Goal: Submit feedback/report problem

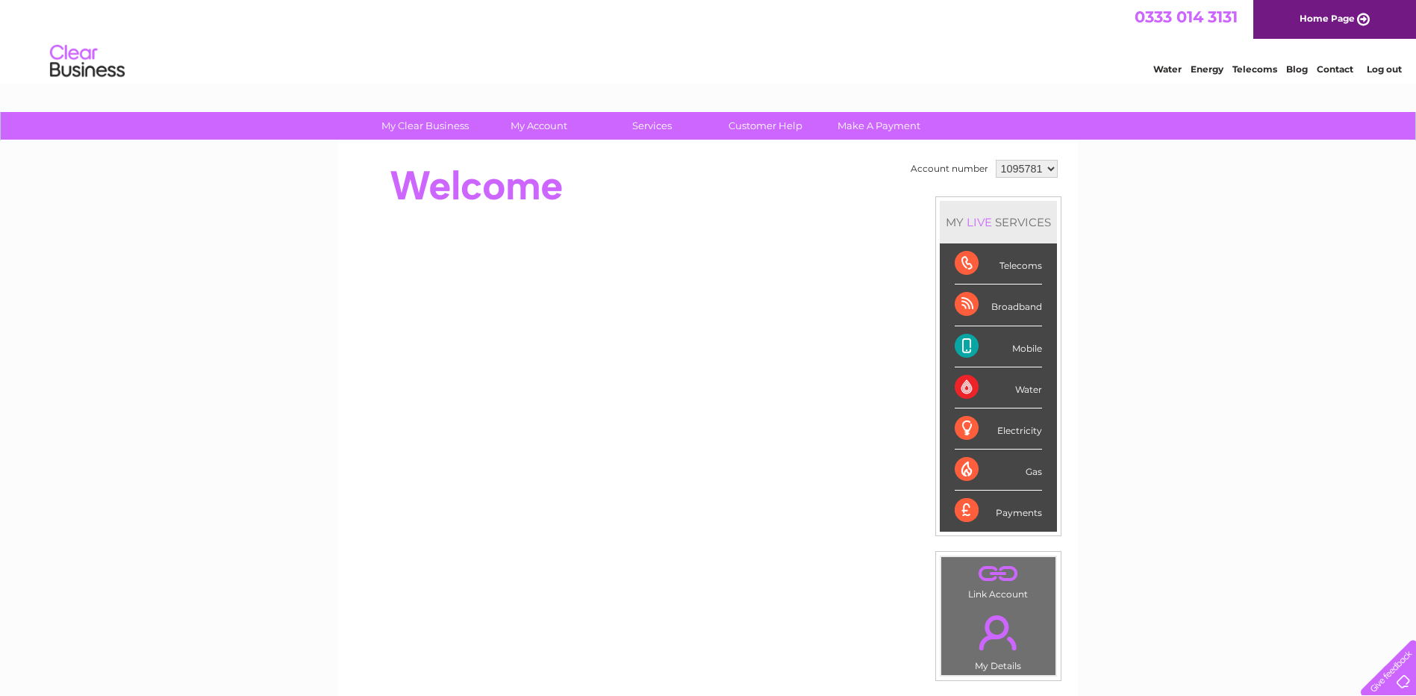
click at [1023, 299] on div "Broadband" at bounding box center [998, 304] width 87 height 41
click at [1020, 304] on div "Broadband" at bounding box center [998, 304] width 87 height 41
click at [1021, 304] on div "Broadband" at bounding box center [998, 304] width 87 height 41
click at [1027, 276] on div "Telecoms" at bounding box center [998, 263] width 87 height 41
click at [1020, 292] on div "Broadband" at bounding box center [998, 304] width 87 height 41
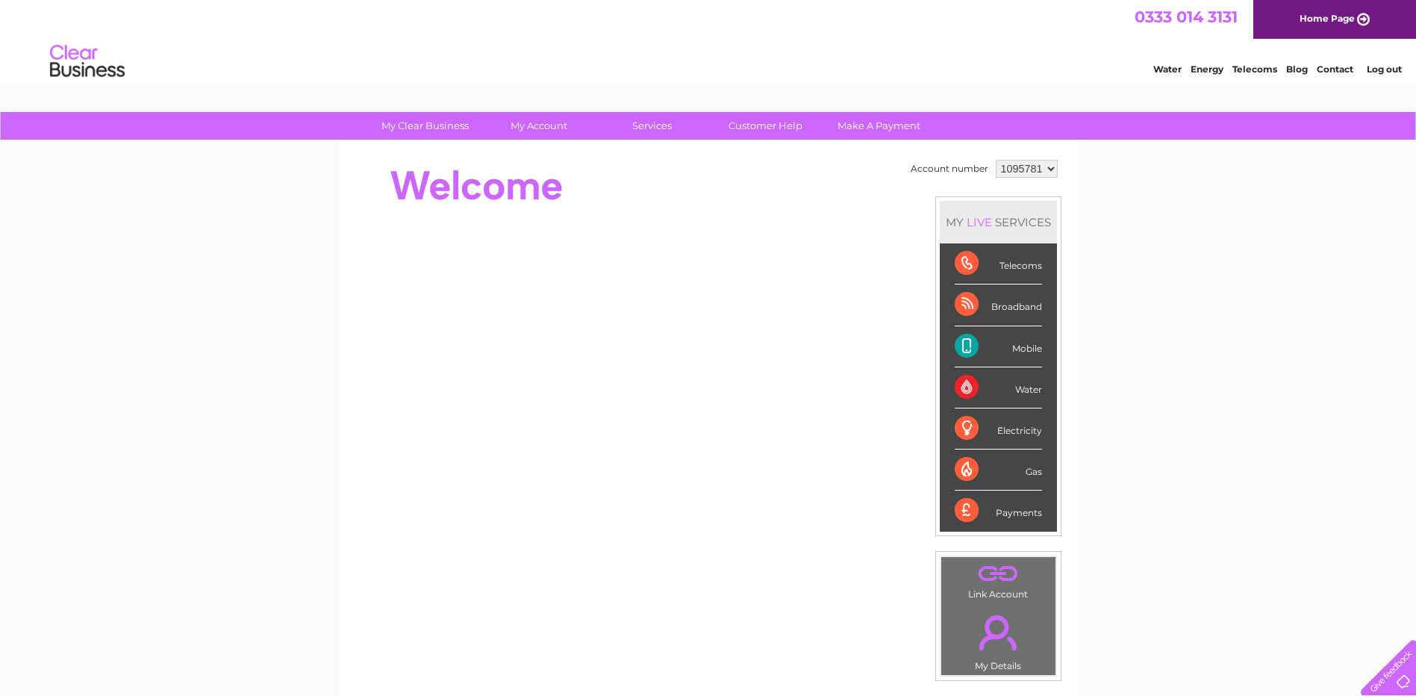
click at [1019, 293] on div "Broadband" at bounding box center [998, 304] width 87 height 41
click at [1017, 296] on div "Broadband" at bounding box center [998, 304] width 87 height 41
click at [1015, 297] on div "Broadband" at bounding box center [998, 304] width 87 height 41
click at [793, 128] on link "Customer Help" at bounding box center [765, 126] width 123 height 28
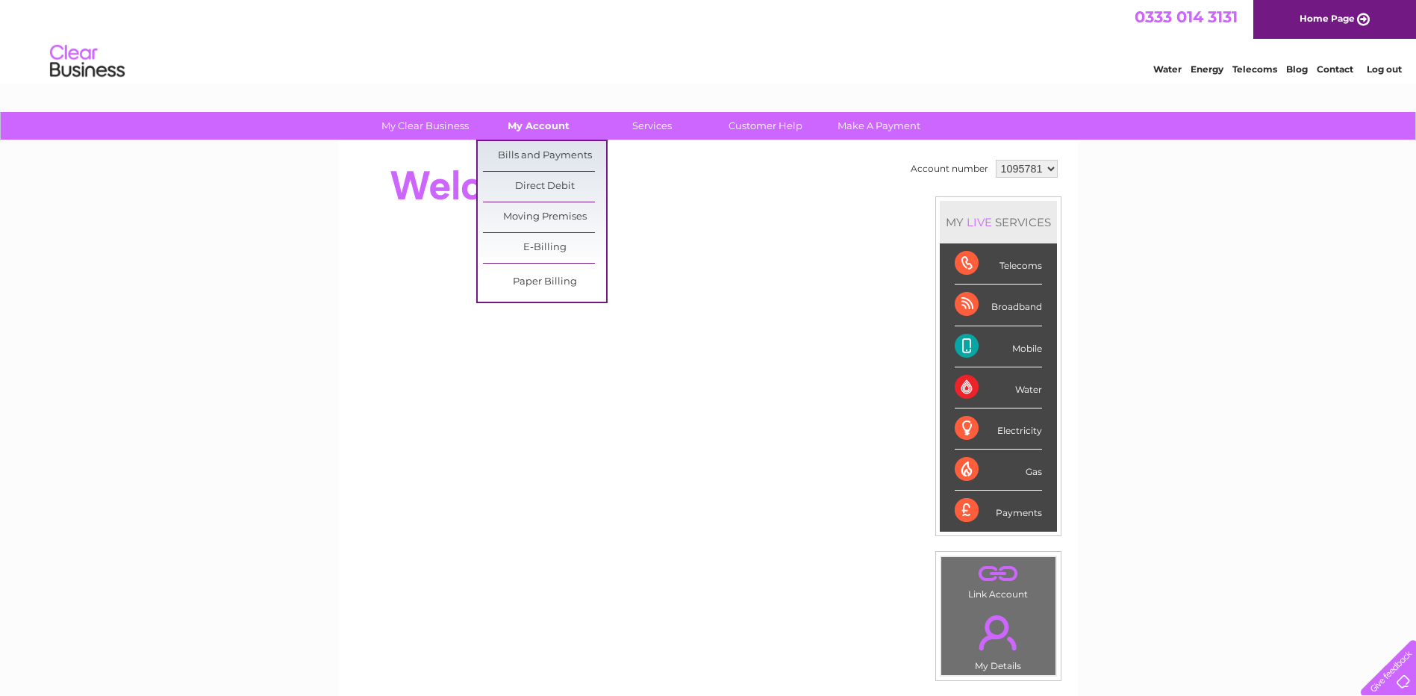
click at [560, 125] on link "My Account" at bounding box center [538, 126] width 123 height 28
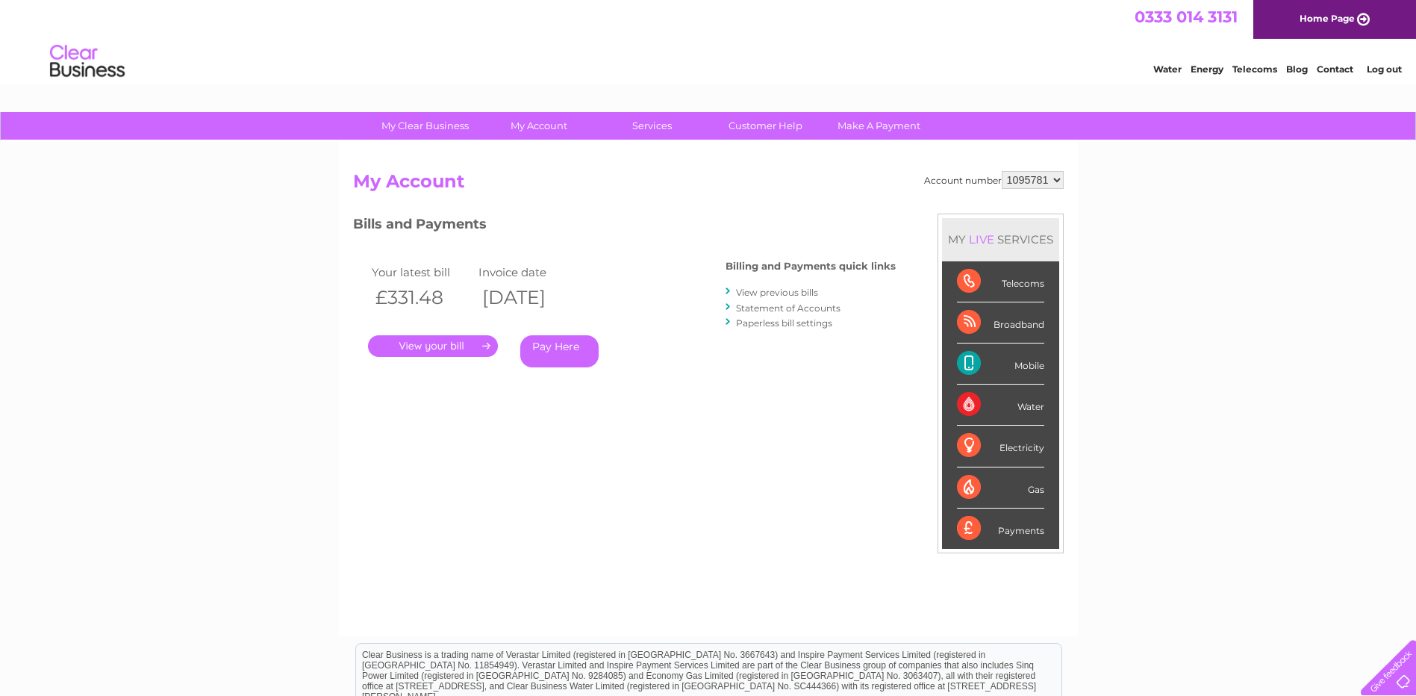
click at [452, 349] on link "." at bounding box center [433, 346] width 130 height 22
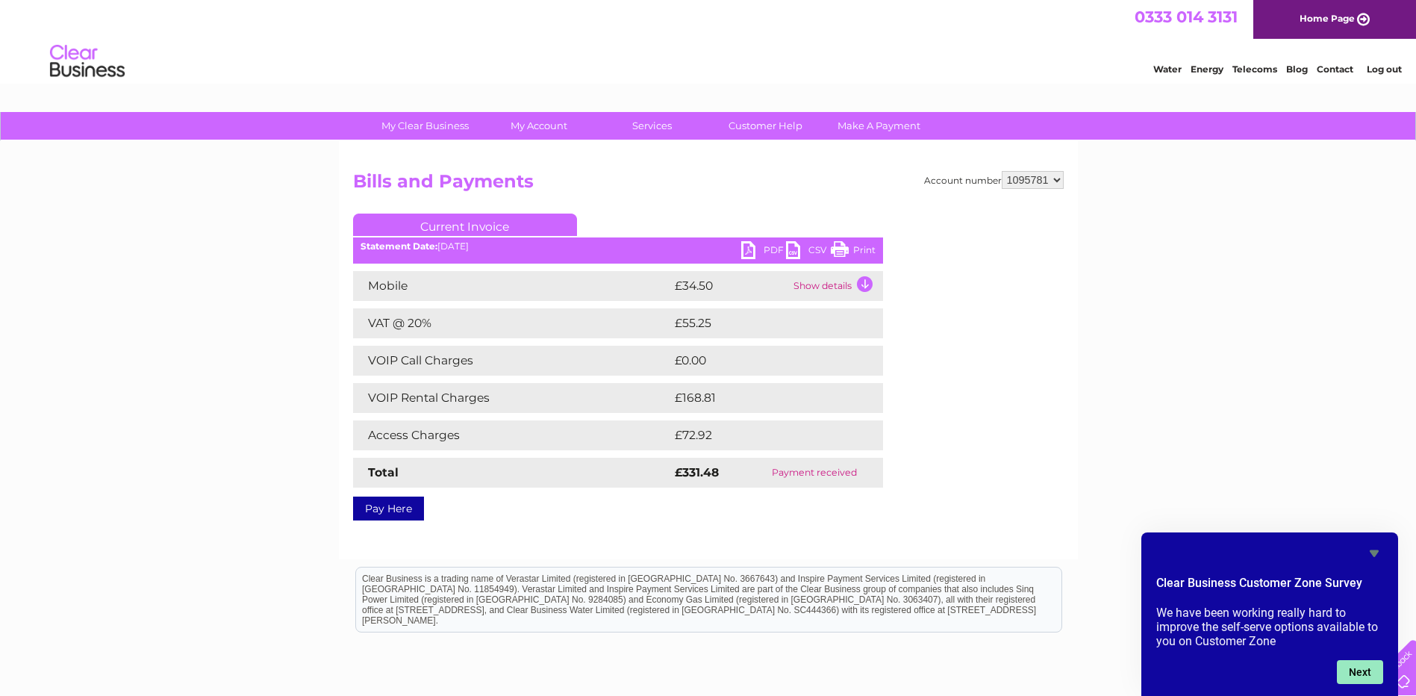
click at [1351, 668] on button "Next" at bounding box center [1360, 672] width 46 height 24
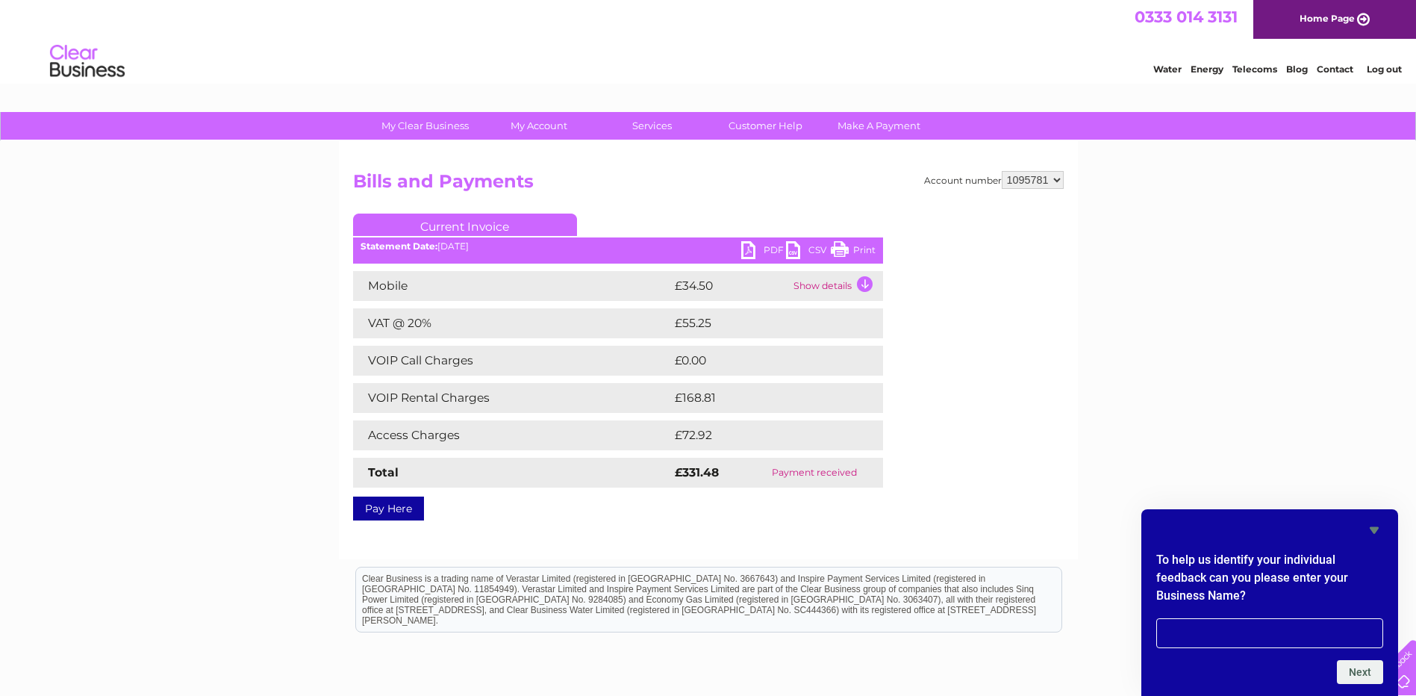
click at [1211, 635] on input "text" at bounding box center [1269, 633] width 227 height 30
type input "a"
type input "Age Concern Causeway"
click at [1355, 670] on button "Next" at bounding box center [1360, 672] width 46 height 24
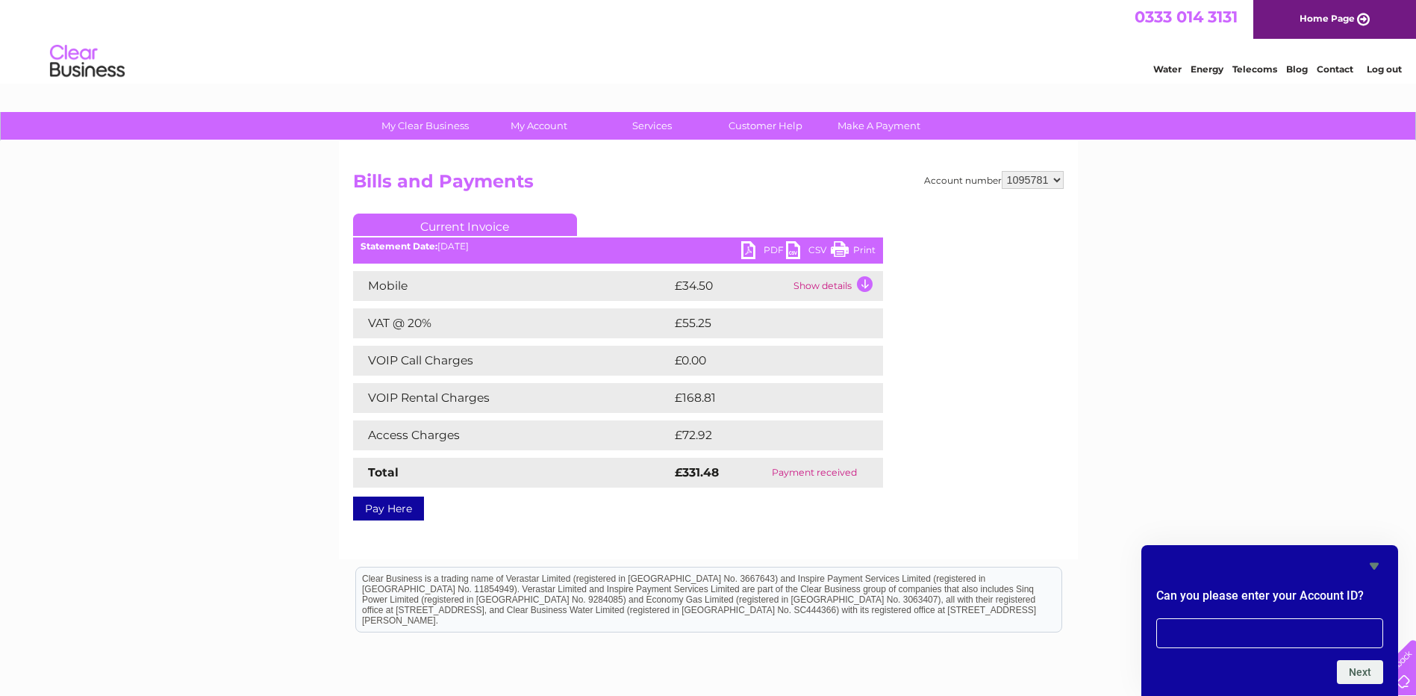
click at [1208, 635] on input "text" at bounding box center [1269, 633] width 227 height 30
type input "1095781"
click at [1364, 663] on button "Next" at bounding box center [1360, 672] width 46 height 24
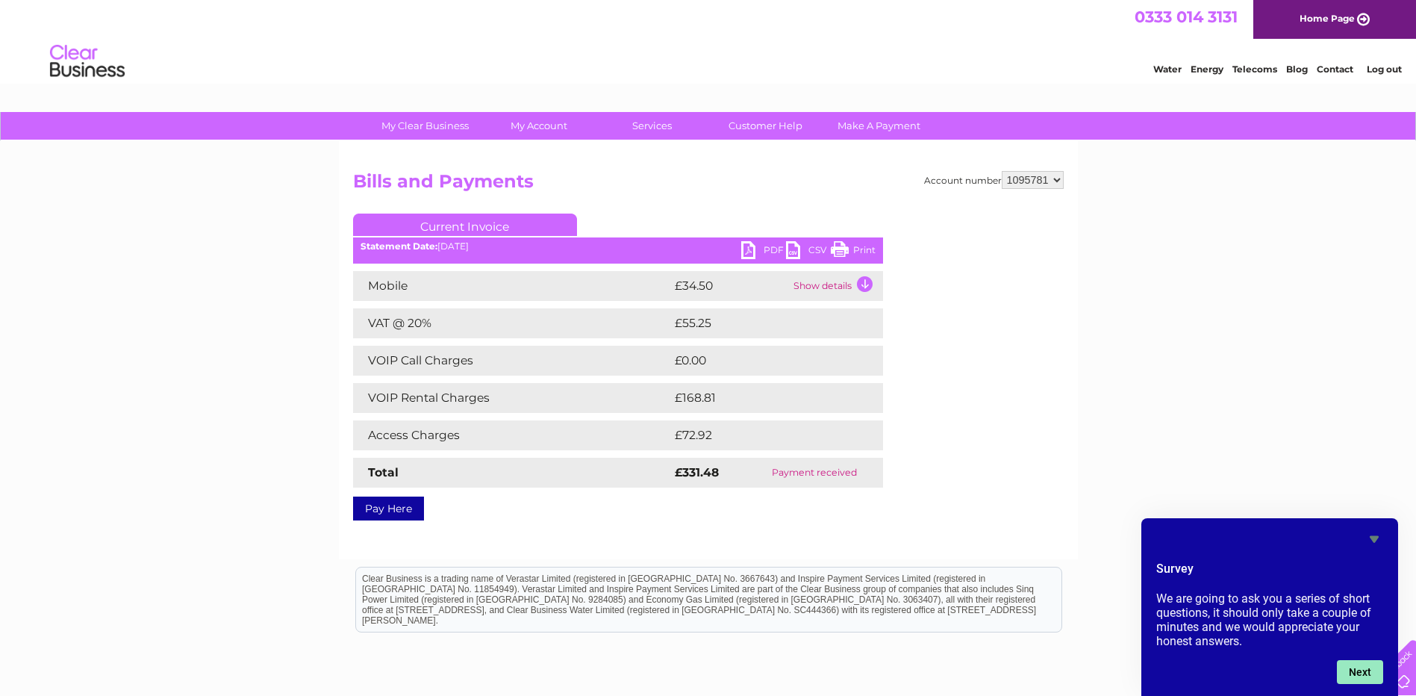
click at [1362, 665] on button "Next" at bounding box center [1360, 672] width 46 height 24
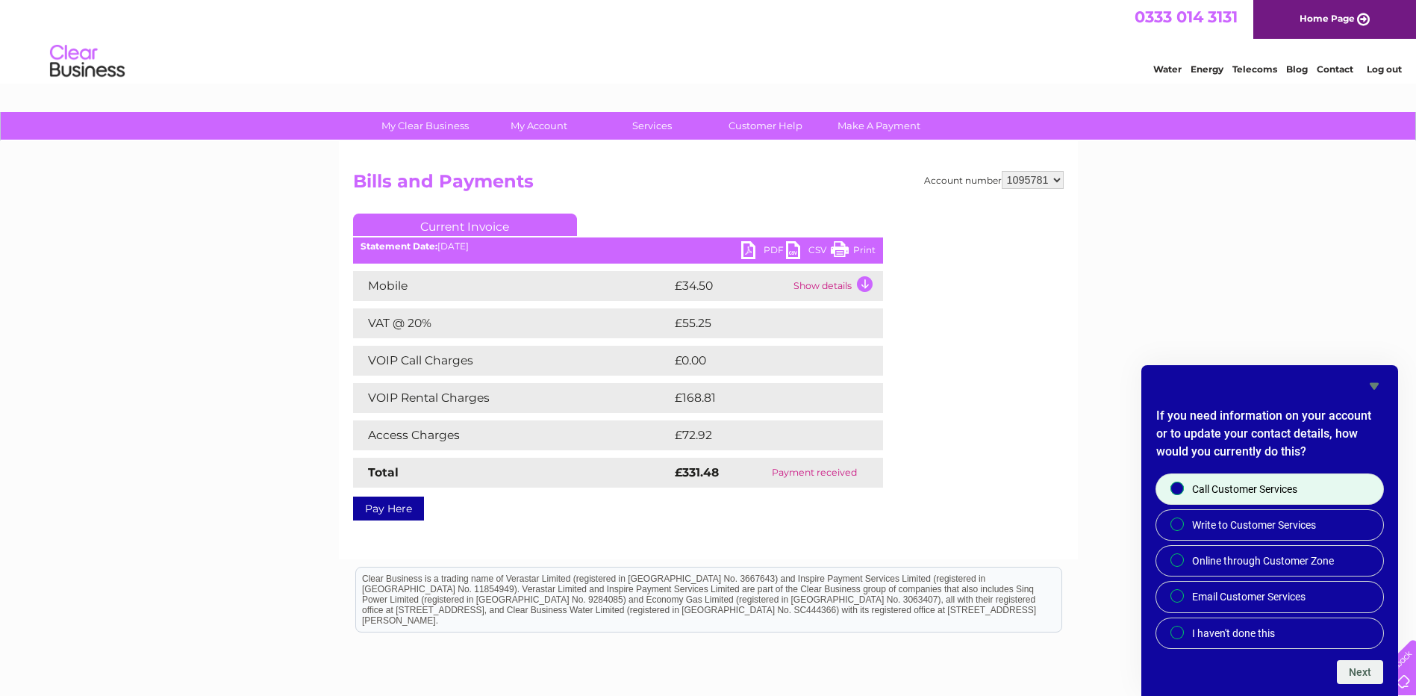
click at [1302, 496] on label "Call Customer Services" at bounding box center [1269, 489] width 227 height 30
click at [1183, 494] on input "Call Customer Services" at bounding box center [1179, 489] width 10 height 10
radio input "true"
click at [1356, 674] on button "Next" at bounding box center [1360, 672] width 46 height 24
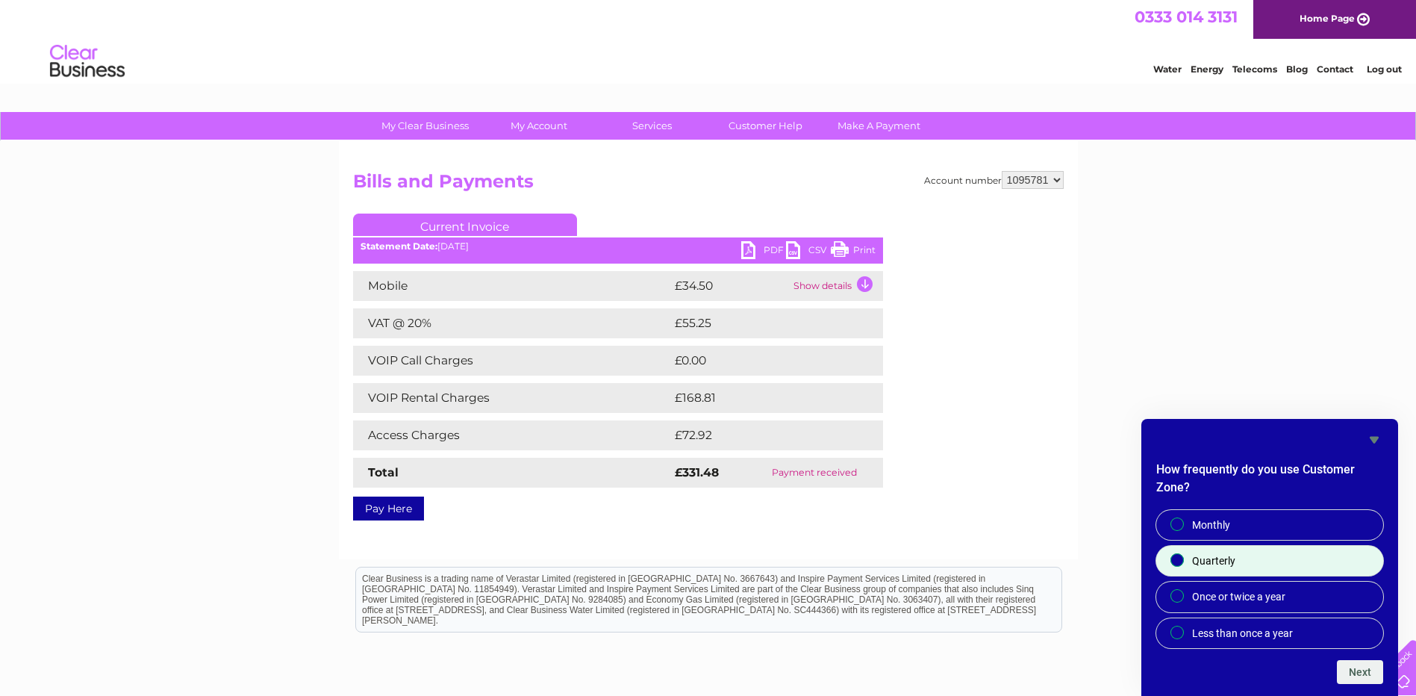
click at [1250, 555] on label "Quarterly" at bounding box center [1269, 561] width 227 height 30
click at [1183, 556] on input "Quarterly" at bounding box center [1179, 561] width 10 height 10
radio input "true"
click at [1377, 664] on button "Next" at bounding box center [1360, 672] width 46 height 24
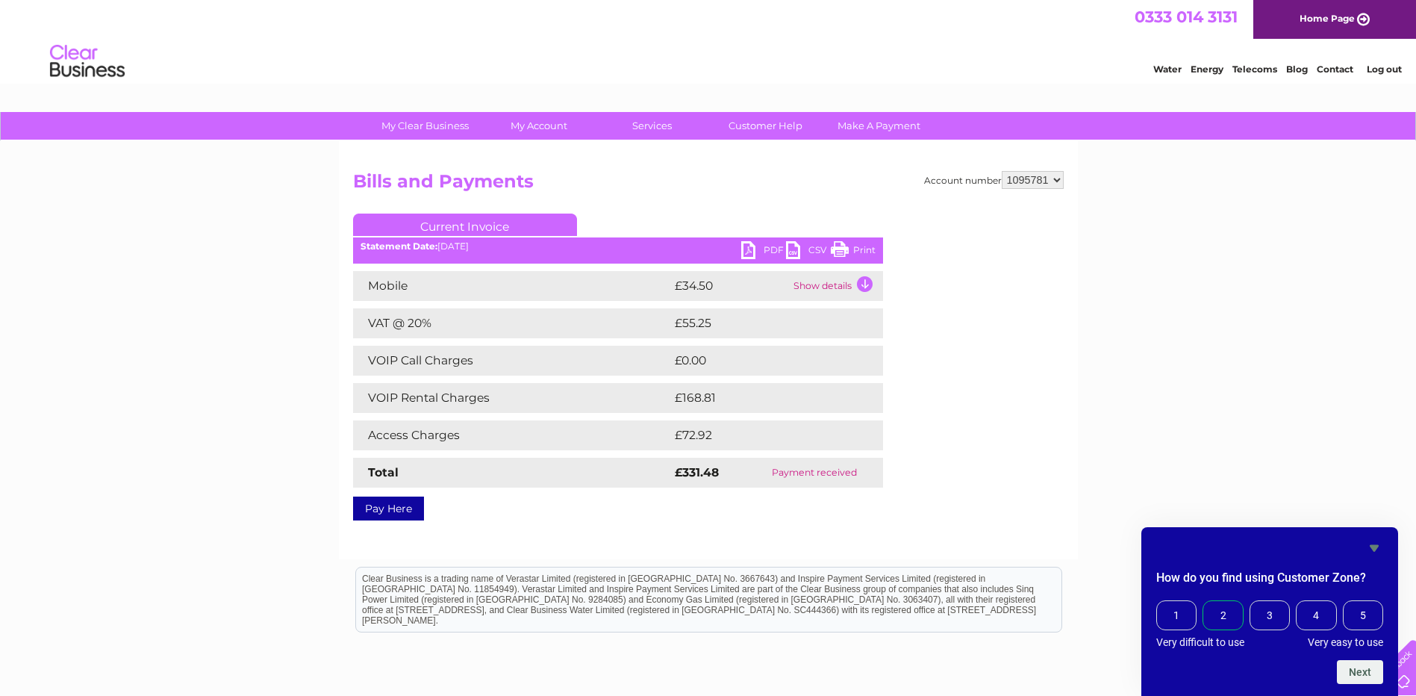
click at [1222, 621] on span "2" at bounding box center [1223, 615] width 40 height 30
click at [1206, 602] on input "2" at bounding box center [1206, 602] width 0 height 0
click at [1366, 671] on button "Next" at bounding box center [1360, 672] width 46 height 24
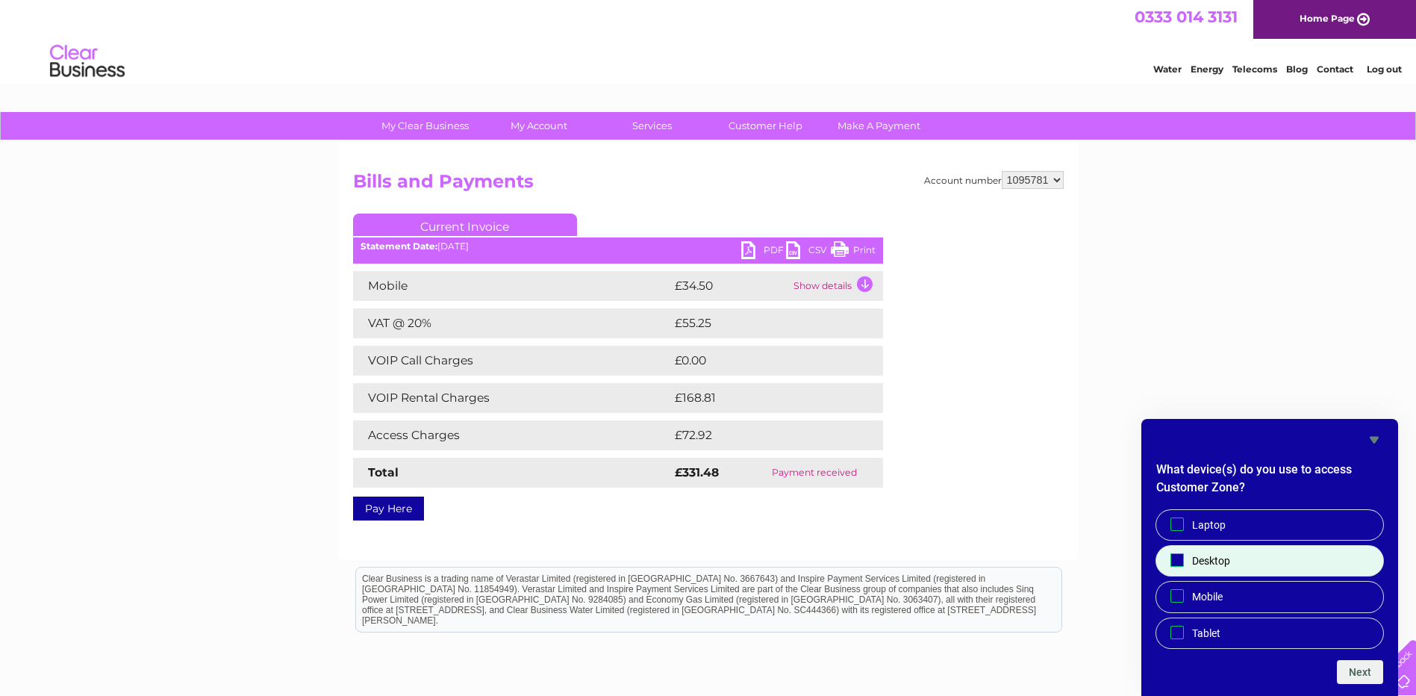
click at [1250, 565] on label "Desktop" at bounding box center [1269, 561] width 227 height 30
click at [1183, 565] on input "Desktop" at bounding box center [1178, 560] width 10 height 10
checkbox input "true"
click at [1363, 665] on button "Next" at bounding box center [1360, 672] width 46 height 24
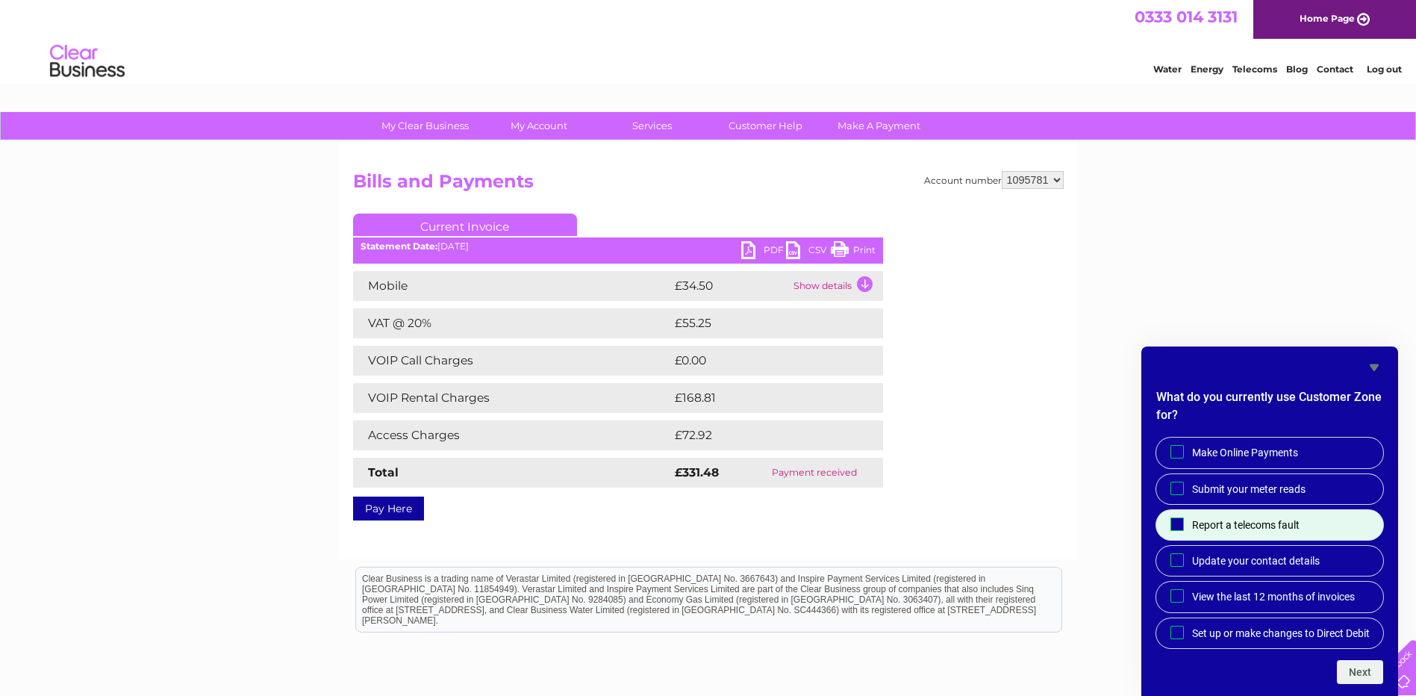
click at [1284, 517] on span "Report a telecoms fault" at bounding box center [1246, 524] width 108 height 15
click at [1183, 519] on input "Report a telecoms fault" at bounding box center [1178, 524] width 10 height 10
checkbox input "true"
click at [1350, 674] on button "Next" at bounding box center [1360, 672] width 46 height 24
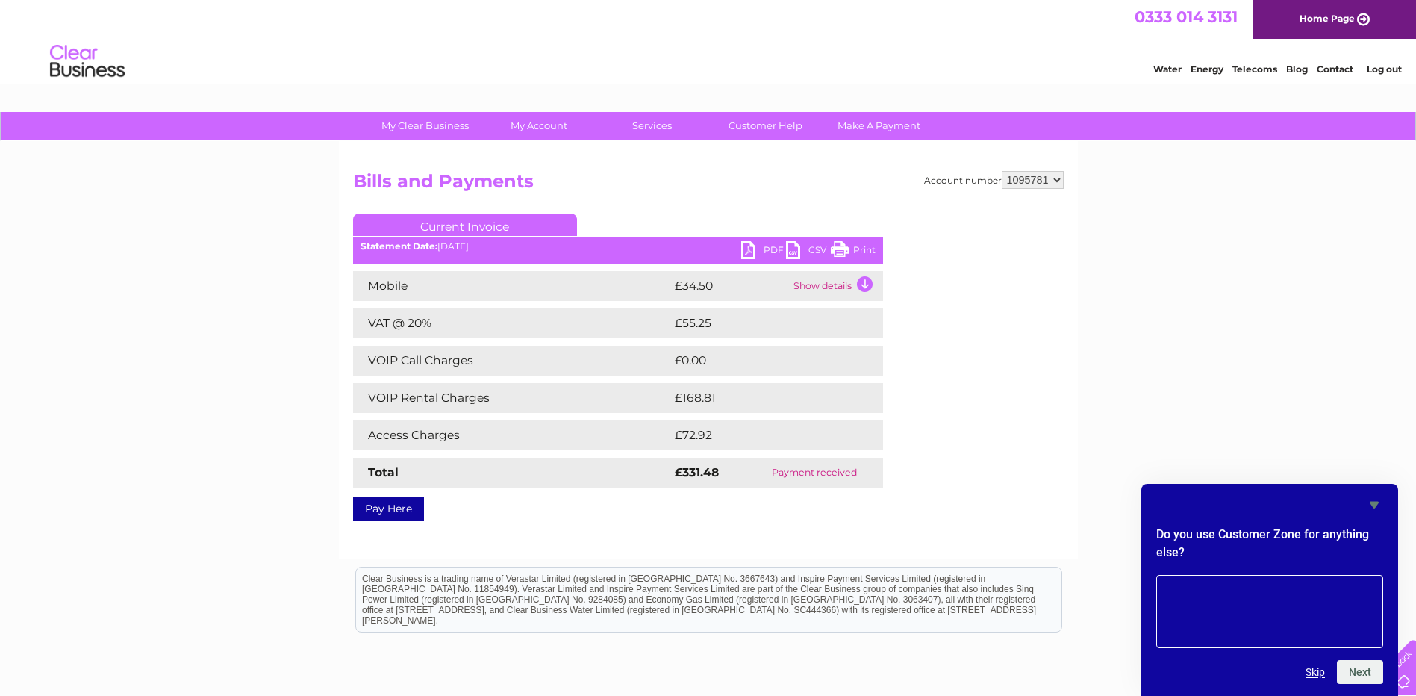
click at [1316, 674] on button "Skip" at bounding box center [1315, 672] width 19 height 12
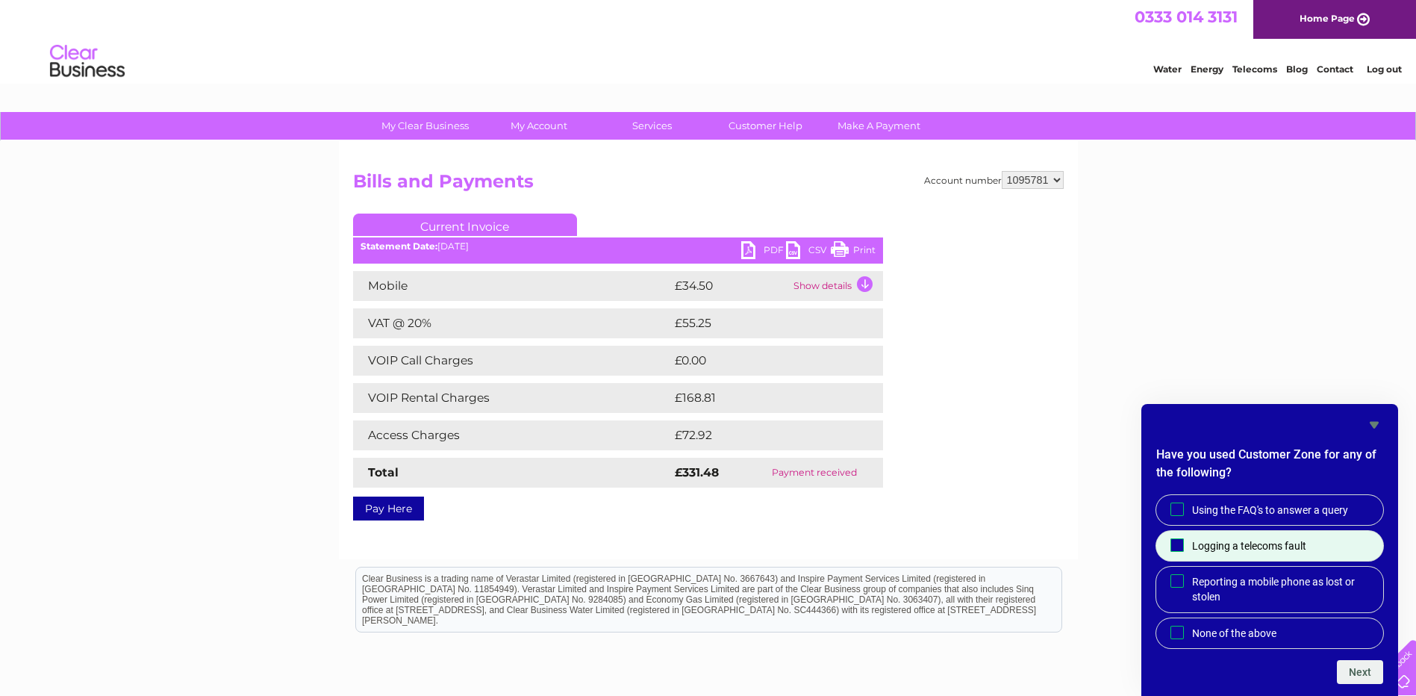
click at [1286, 538] on span "Logging a telecoms fault" at bounding box center [1249, 545] width 114 height 15
click at [1183, 540] on input "Logging a telecoms fault" at bounding box center [1178, 545] width 10 height 10
checkbox input "true"
click at [1362, 669] on button "Next" at bounding box center [1360, 672] width 46 height 24
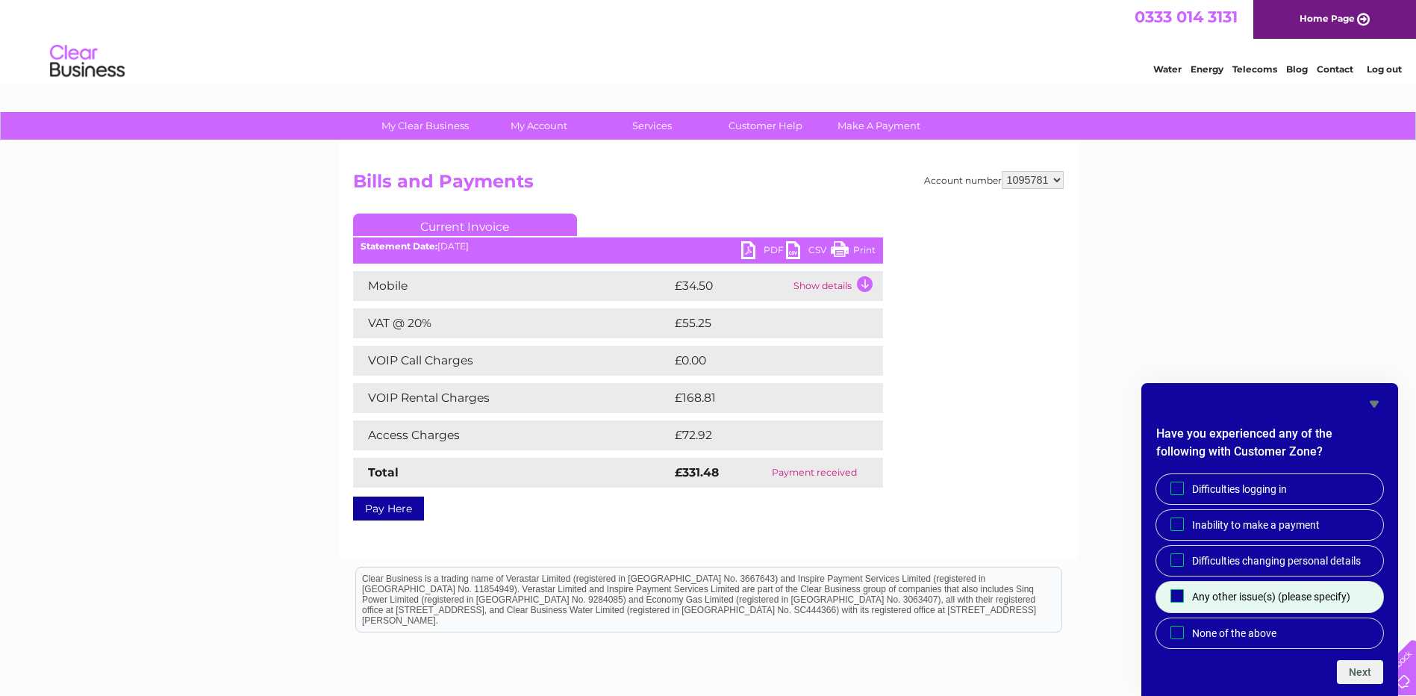
click at [1268, 598] on span "Any other issue(s) (please specify)" at bounding box center [1271, 596] width 158 height 15
click at [1183, 598] on input "Any other issue(s) (please specify)" at bounding box center [1178, 596] width 10 height 10
checkbox input "true"
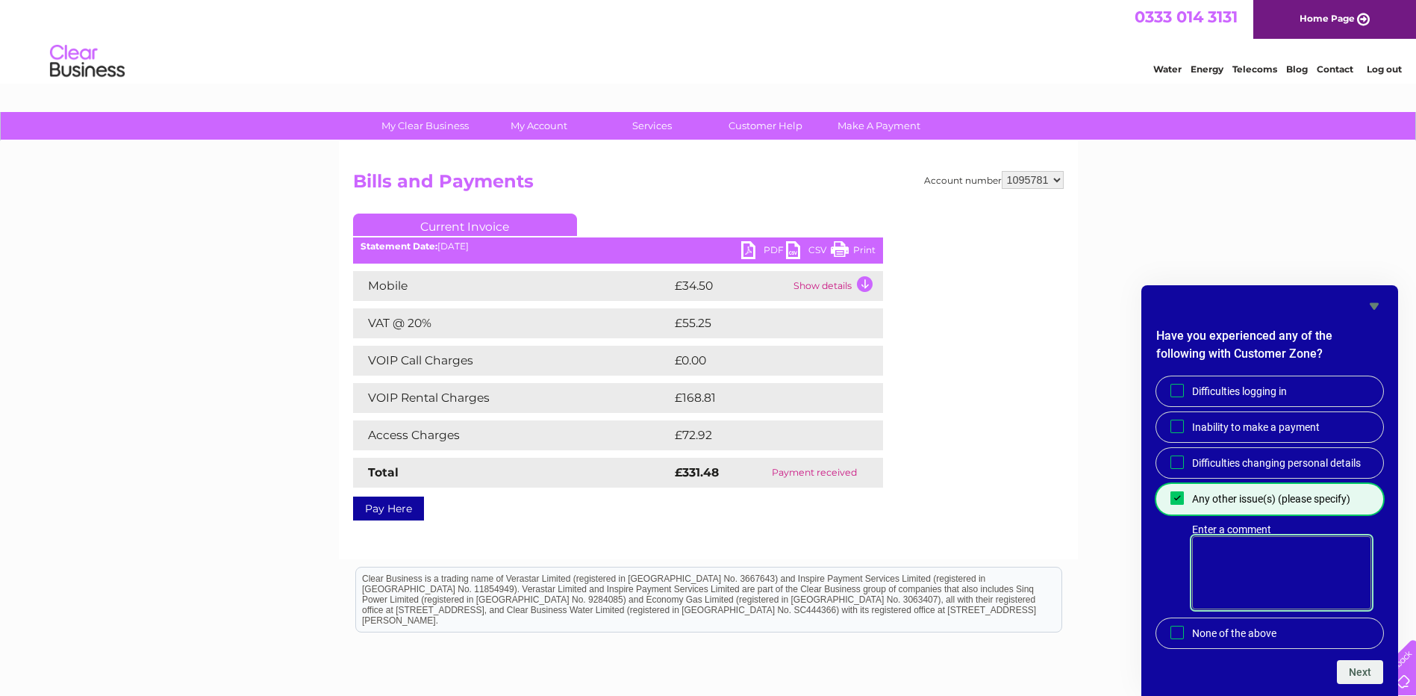
click at [1283, 562] on textarea "Enter a comment" at bounding box center [1281, 572] width 179 height 73
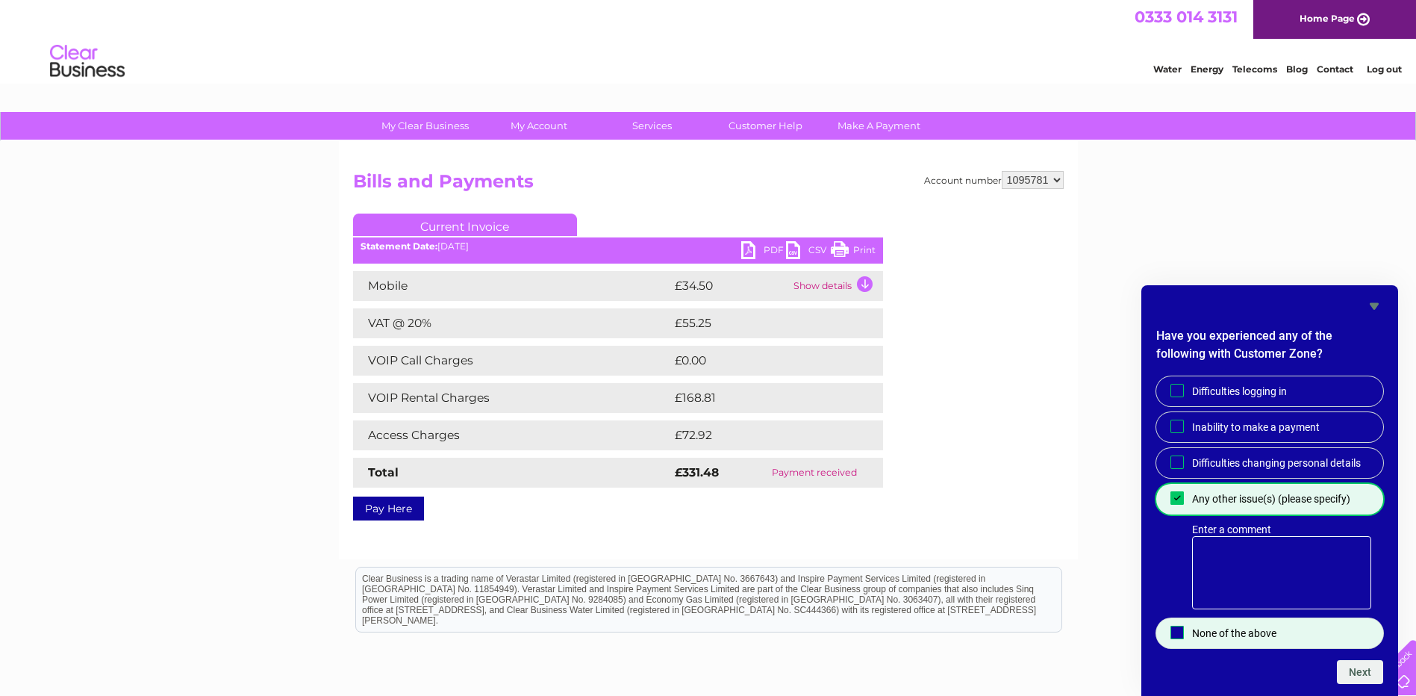
click at [1233, 638] on span "None of the above" at bounding box center [1234, 633] width 84 height 15
click at [1183, 637] on input "None of the above" at bounding box center [1178, 632] width 10 height 10
checkbox input "true"
click at [1179, 500] on input "Any other issue(s) (please specify)" at bounding box center [1178, 498] width 10 height 10
checkbox input "false"
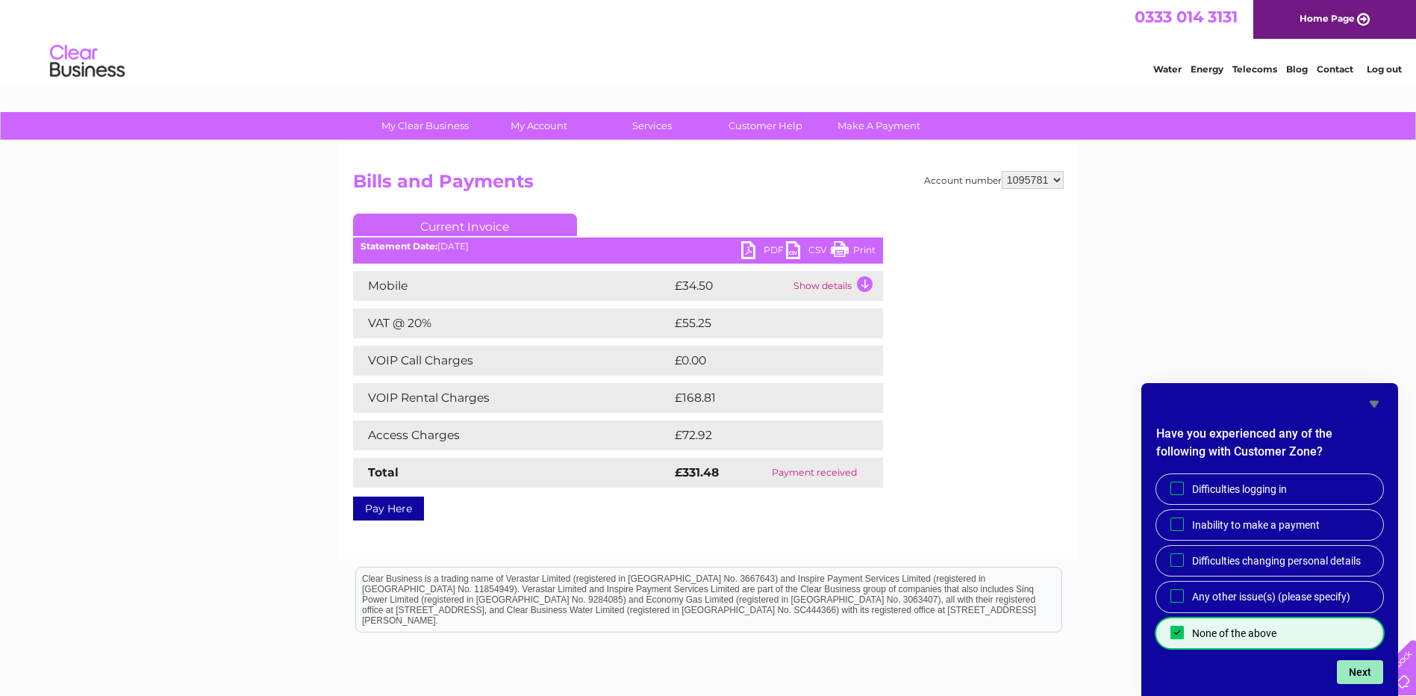
click at [1347, 676] on button "Next" at bounding box center [1360, 672] width 46 height 24
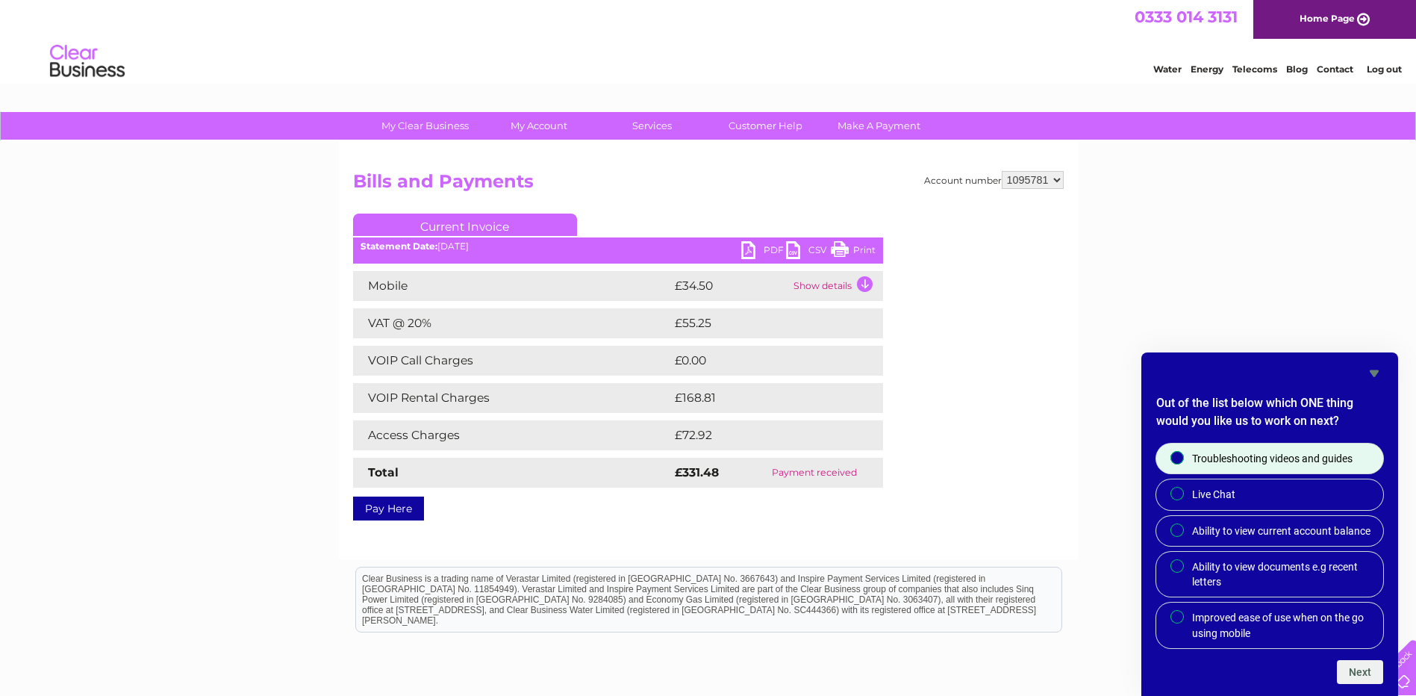
click at [1257, 459] on span "Troubleshooting videos and guides" at bounding box center [1272, 458] width 161 height 15
click at [1183, 459] on input "Troubleshooting videos and guides" at bounding box center [1179, 459] width 10 height 10
radio input "true"
click at [1364, 672] on button "Next" at bounding box center [1360, 672] width 46 height 24
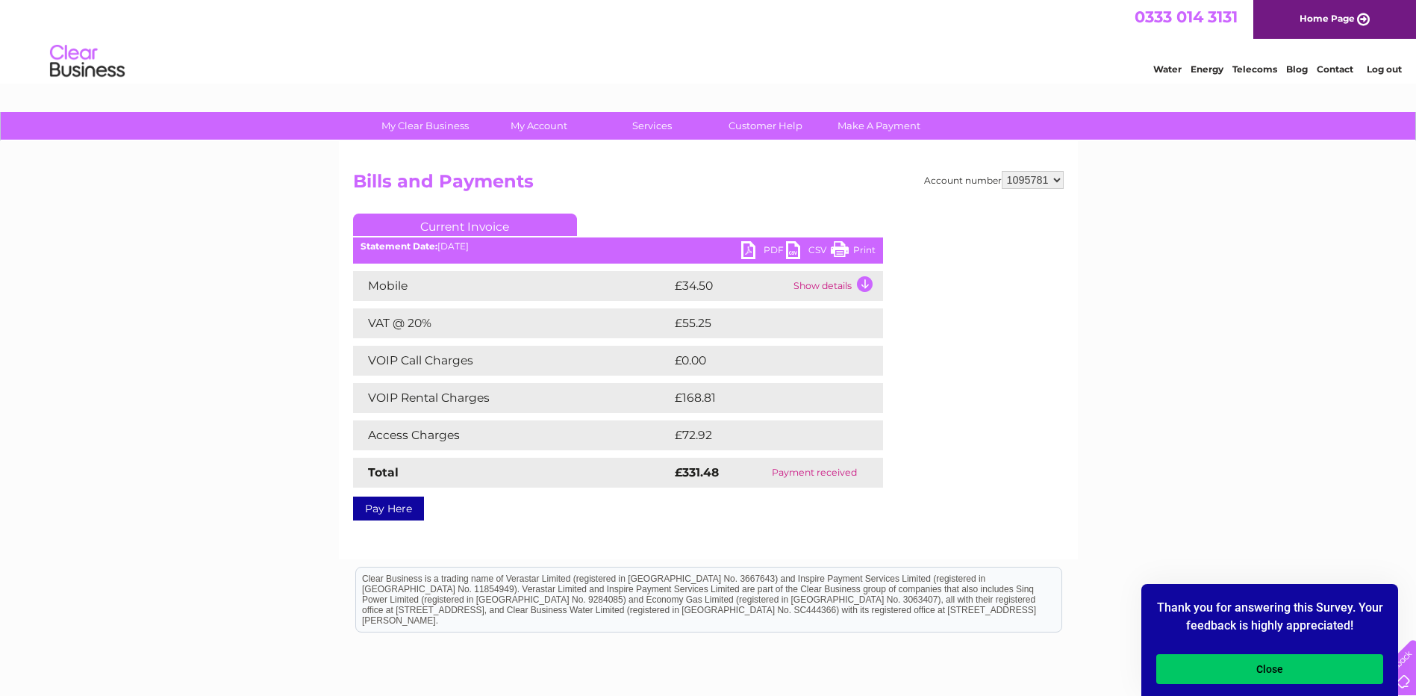
click at [1364, 671] on button "Close" at bounding box center [1269, 669] width 227 height 30
